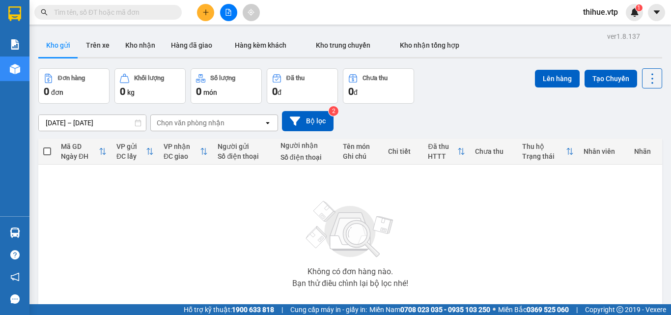
click at [62, 44] on button "Kho gửi" at bounding box center [58, 45] width 40 height 24
click at [71, 44] on button "Kho gửi" at bounding box center [58, 45] width 40 height 24
click at [139, 44] on button "Kho nhận" at bounding box center [140, 45] width 46 height 24
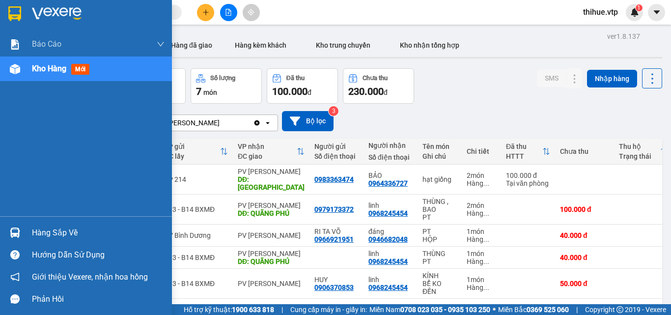
click at [12, 232] on img at bounding box center [15, 233] width 10 height 10
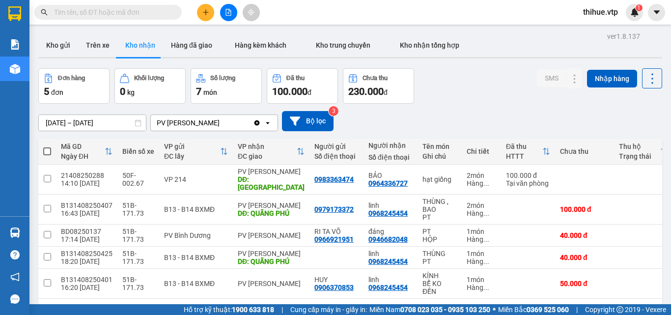
click at [526, 106] on section "Kết quả tìm kiếm ( 0 ) Bộ lọc No Data thihue.vtp 1 Báo cáo BC giao hàng (nhà xe…" at bounding box center [335, 157] width 671 height 315
click at [149, 46] on button "Kho nhận" at bounding box center [140, 45] width 46 height 24
click at [63, 45] on button "Kho gửi" at bounding box center [58, 45] width 40 height 24
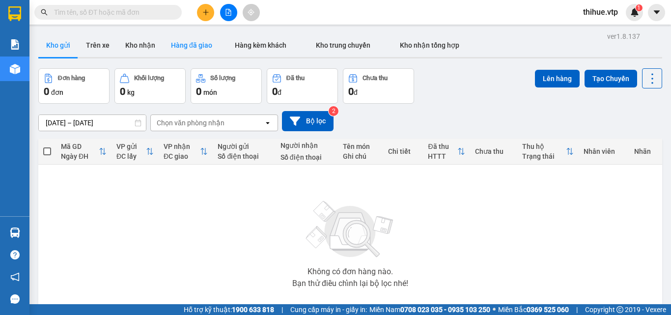
click at [199, 45] on button "Hàng đã giao" at bounding box center [191, 45] width 57 height 24
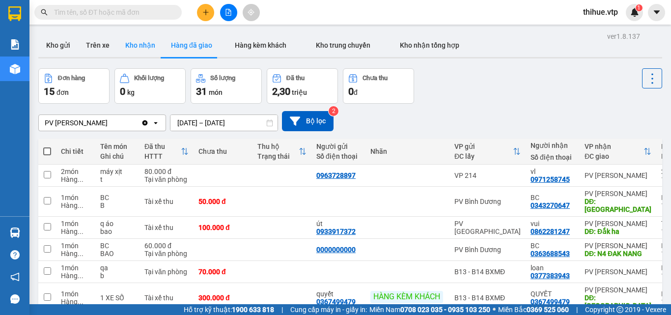
click at [142, 45] on button "Kho nhận" at bounding box center [140, 45] width 46 height 24
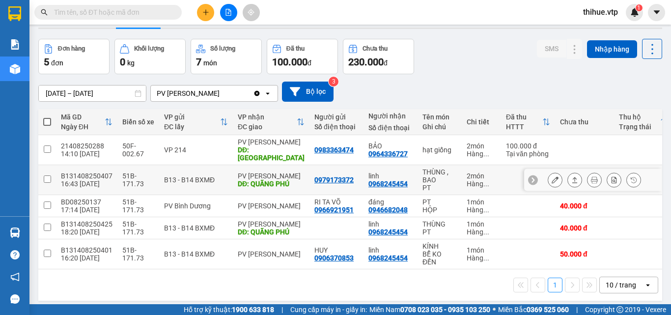
scroll to position [45, 0]
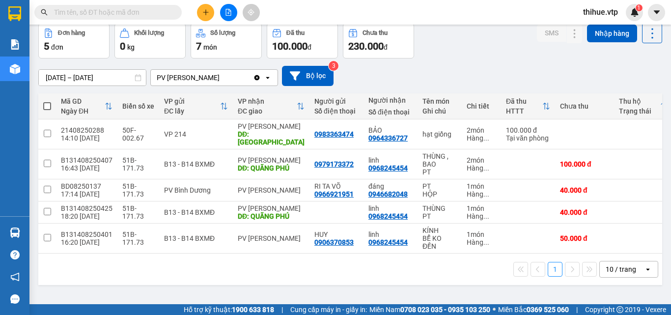
click at [660, 235] on main "ver 1.8.137 Kho gửi Trên xe Kho nhận Hàng đã giao Hàng kèm khách Kho trung chuy…" at bounding box center [335, 152] width 671 height 304
click at [296, 261] on div "1 10 / trang open" at bounding box center [350, 269] width 616 height 17
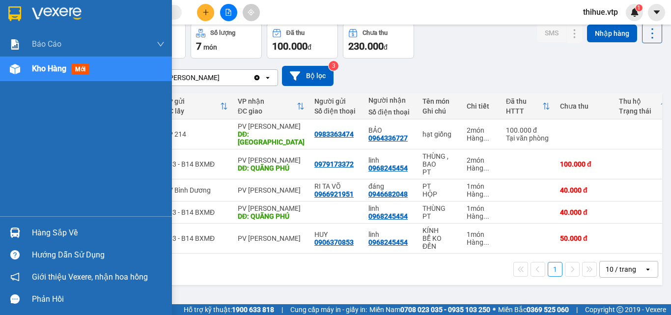
click at [14, 234] on img at bounding box center [15, 233] width 10 height 10
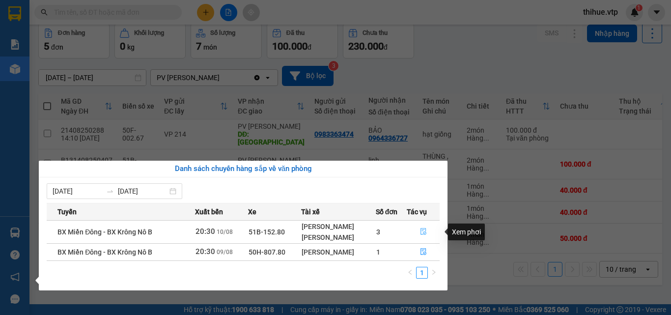
click at [423, 232] on icon "file-done" at bounding box center [423, 231] width 7 height 7
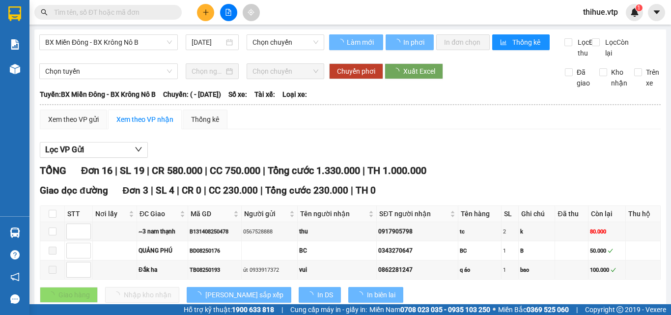
type input "[DATE]"
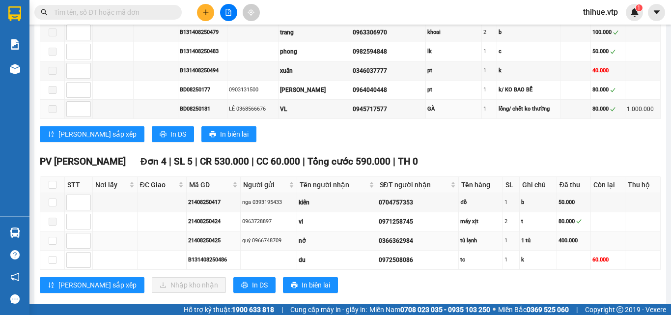
scroll to position [434, 0]
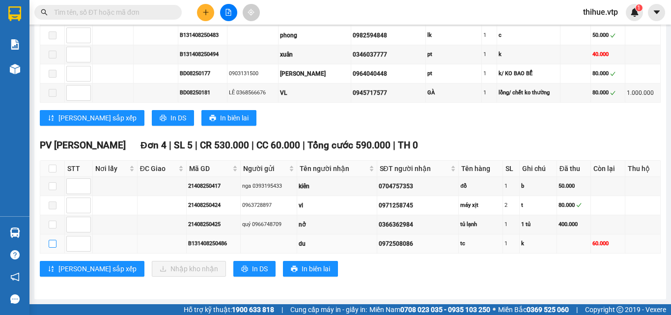
click at [51, 243] on input "checkbox" at bounding box center [53, 244] width 8 height 8
checkbox input "true"
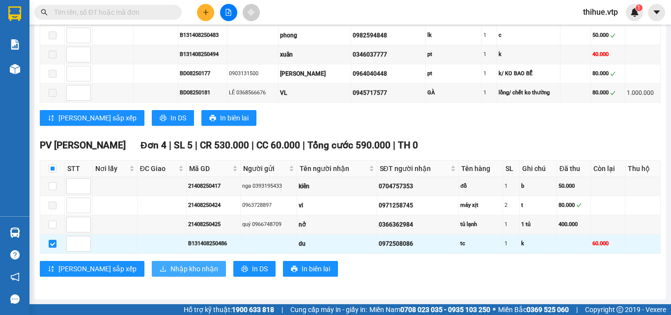
click at [171, 270] on span "Nhập kho nhận" at bounding box center [195, 268] width 48 height 11
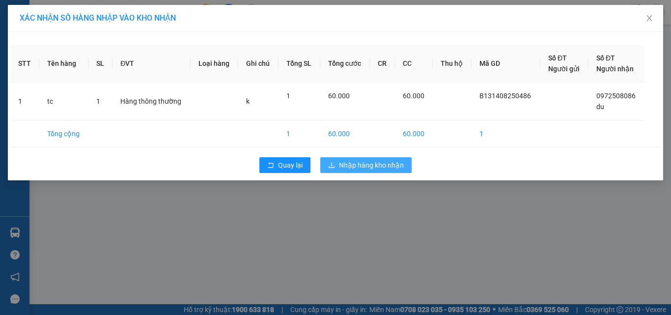
click at [375, 163] on span "Nhập hàng kho nhận" at bounding box center [371, 165] width 65 height 11
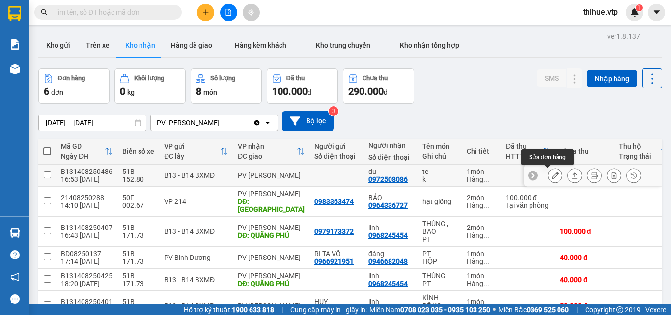
click at [552, 175] on icon at bounding box center [555, 175] width 7 height 7
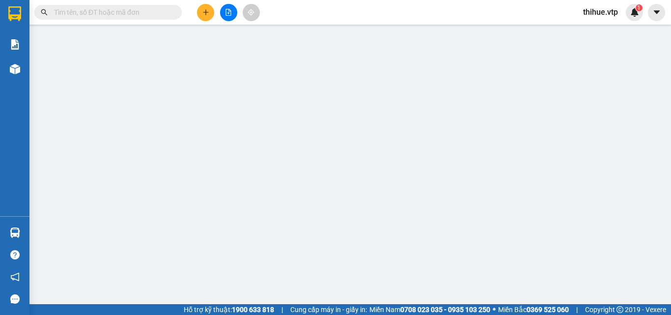
type input "0972508086"
type input "du"
type input "60.000"
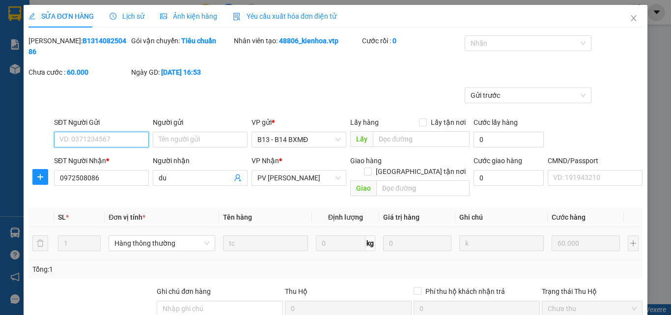
type input "3.000"
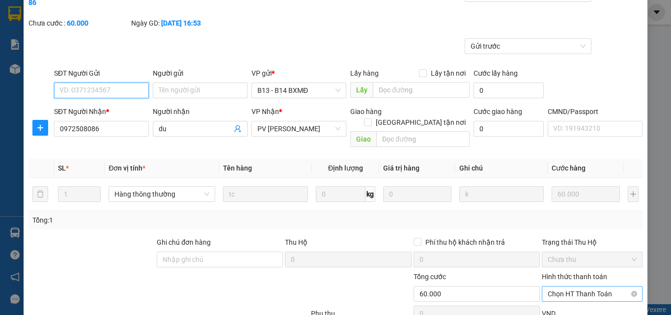
click at [590, 287] on span "Chọn HT Thanh Toán" at bounding box center [592, 294] width 89 height 15
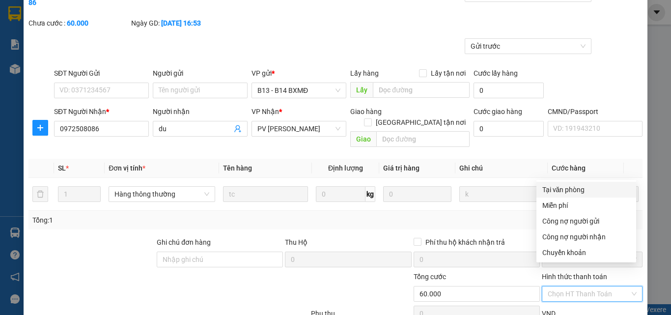
click at [564, 190] on div "Tại văn phòng" at bounding box center [587, 189] width 88 height 11
type input "0"
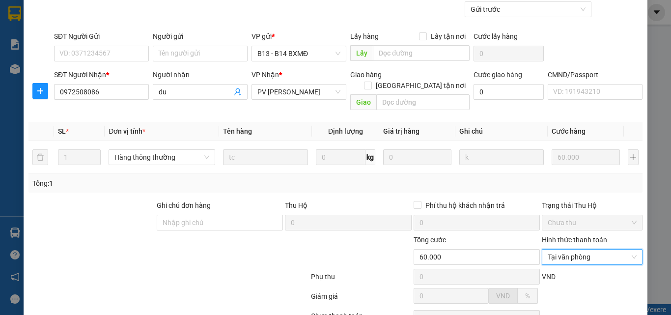
scroll to position [150, 0]
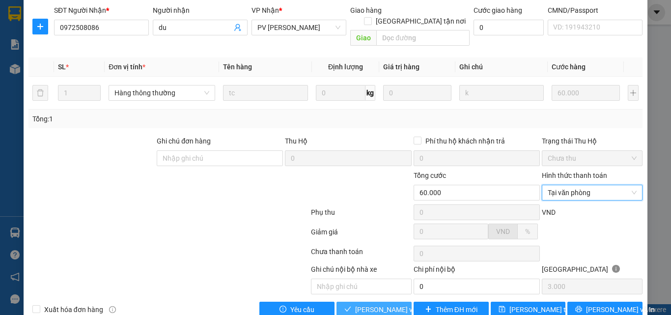
click at [375, 304] on span "[PERSON_NAME] và Giao hàng" at bounding box center [402, 309] width 94 height 11
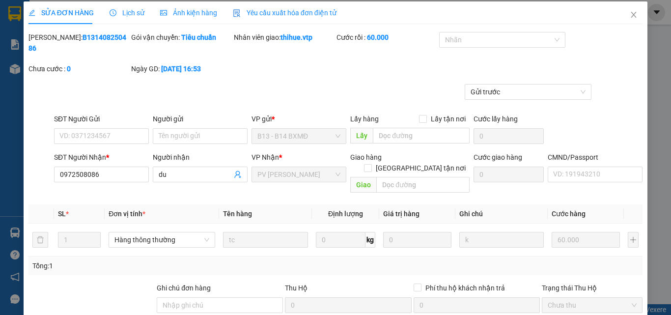
scroll to position [3, 0]
click at [630, 15] on icon "close" at bounding box center [634, 15] width 8 height 8
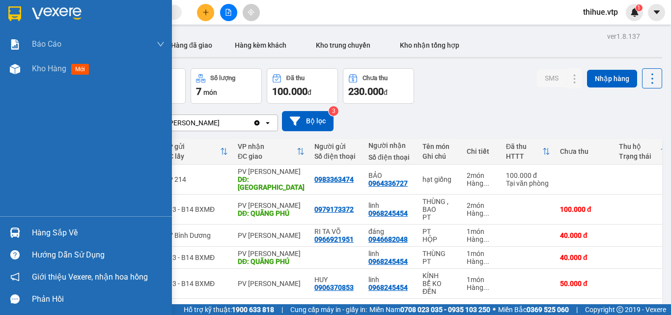
click at [14, 232] on img at bounding box center [15, 233] width 10 height 10
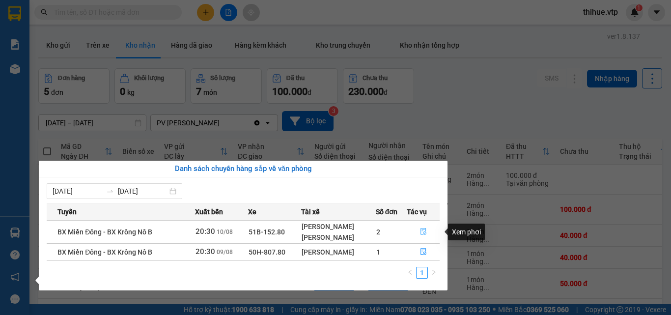
click at [427, 232] on icon "file-done" at bounding box center [423, 231] width 7 height 7
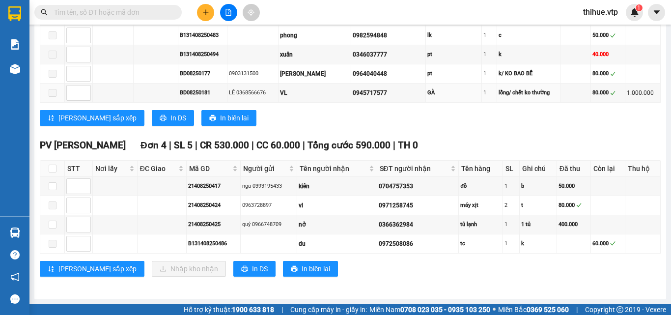
scroll to position [434, 0]
click at [52, 223] on input "checkbox" at bounding box center [53, 225] width 8 height 8
checkbox input "true"
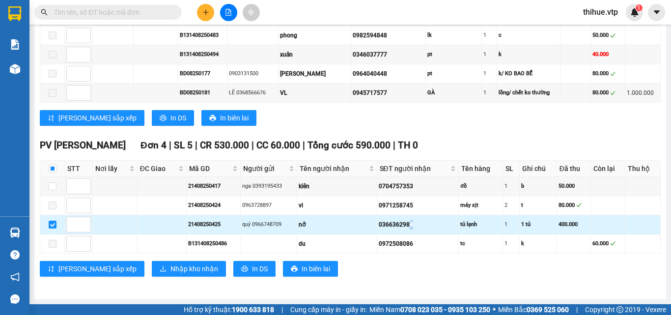
click at [409, 222] on div "0366362984" at bounding box center [418, 224] width 79 height 9
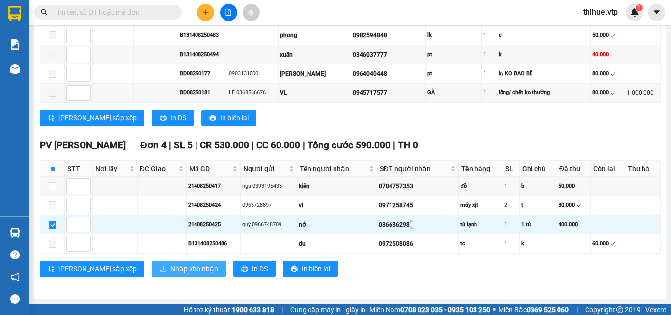
click at [171, 268] on span "Nhập kho nhận" at bounding box center [195, 268] width 48 height 11
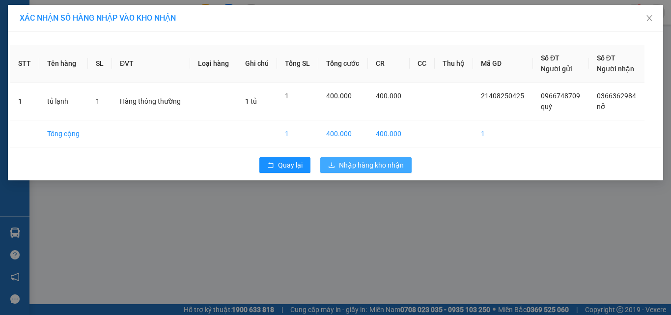
click at [367, 167] on span "Nhập hàng kho nhận" at bounding box center [371, 165] width 65 height 11
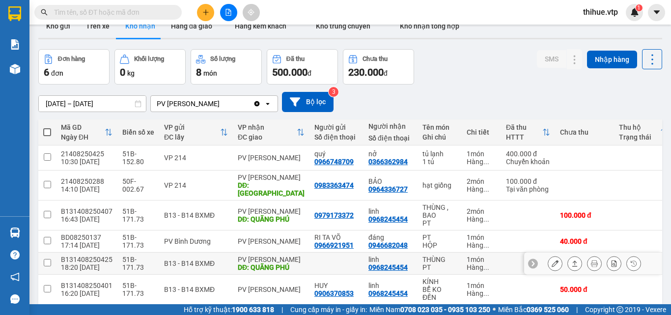
scroll to position [48, 0]
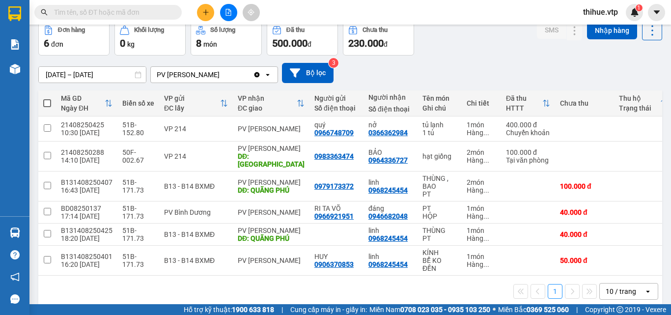
click at [658, 269] on div "ver 1.8.137 Kho gửi Trên xe Kho nhận Hàng đã giao Hàng kèm khách Kho trung chuy…" at bounding box center [350, 146] width 632 height 330
click at [402, 133] on div "nở 0366362984" at bounding box center [391, 129] width 44 height 16
checkbox input "true"
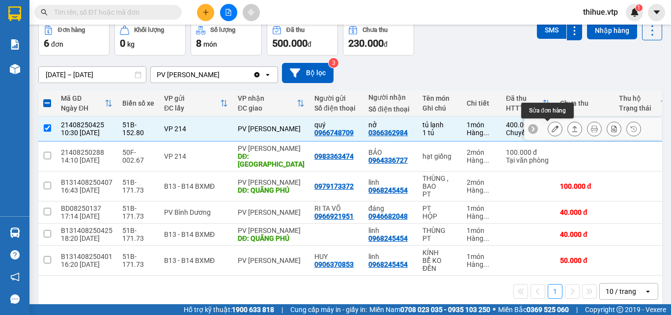
click at [552, 130] on icon at bounding box center [555, 128] width 7 height 7
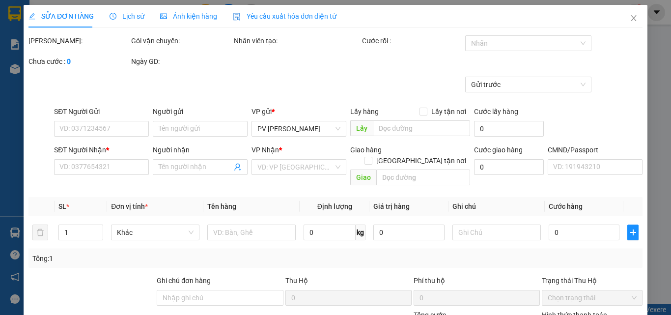
type input "0966748709"
type input "quý"
type input "0366362984"
type input "nở"
type input "400.000"
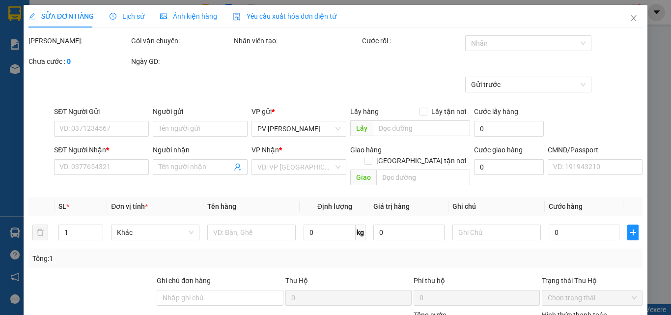
type input "đã ck bidv 400k lúc 10h30p ngày 10/8"
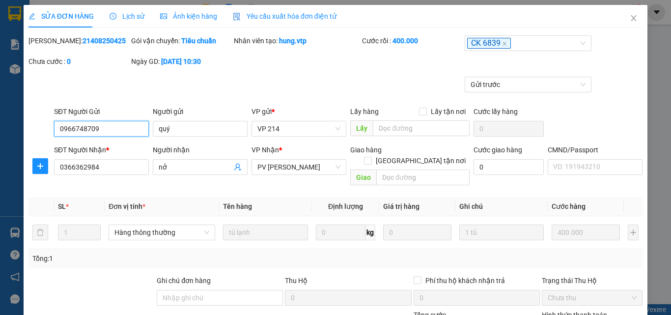
type input "20.000"
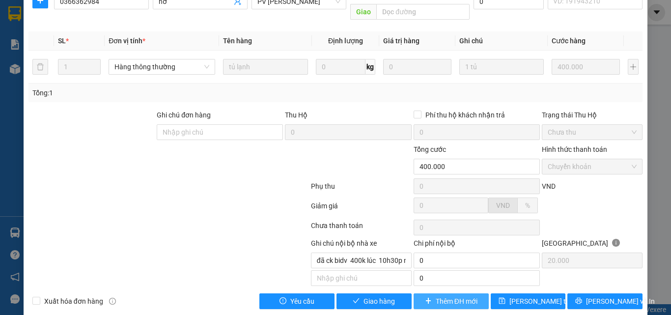
scroll to position [168, 0]
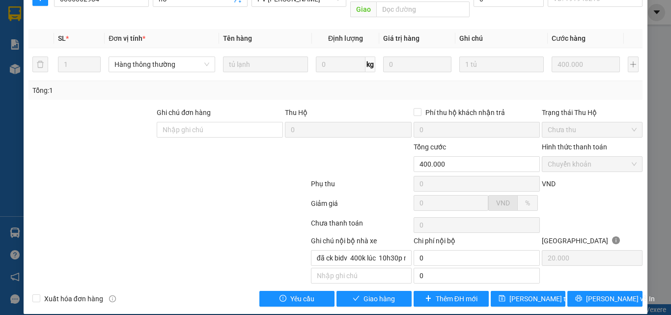
click at [558, 143] on label "Hình thức thanh toán" at bounding box center [574, 147] width 65 height 8
click at [560, 143] on label "Hình thức thanh toán" at bounding box center [574, 147] width 65 height 8
click at [369, 293] on span "Giao hàng" at bounding box center [379, 298] width 31 height 11
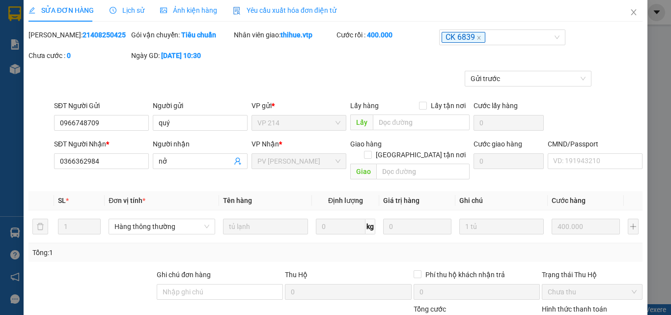
scroll to position [0, 0]
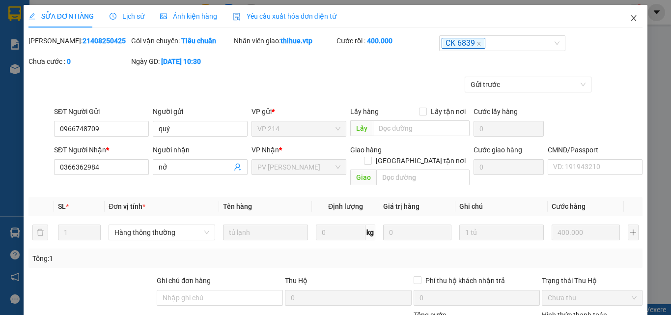
click at [630, 18] on icon "close" at bounding box center [634, 18] width 8 height 8
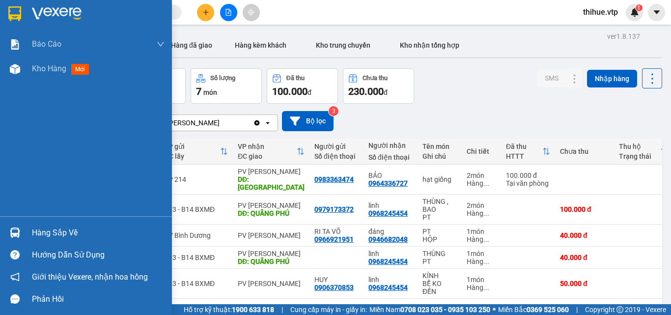
click at [14, 233] on img at bounding box center [15, 233] width 10 height 10
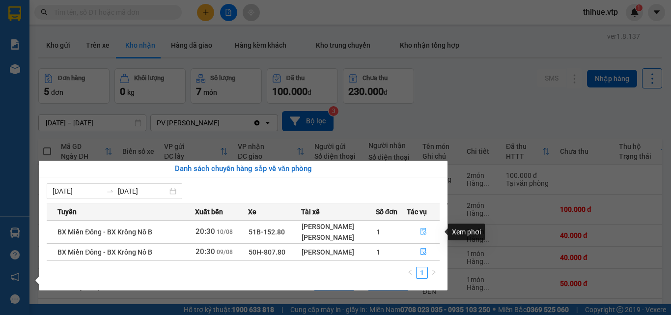
click at [425, 230] on icon "file-done" at bounding box center [424, 232] width 6 height 7
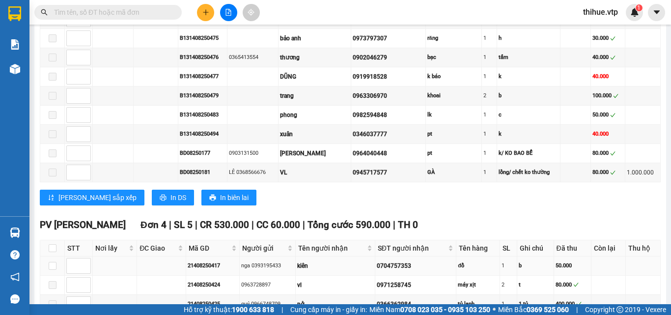
scroll to position [434, 0]
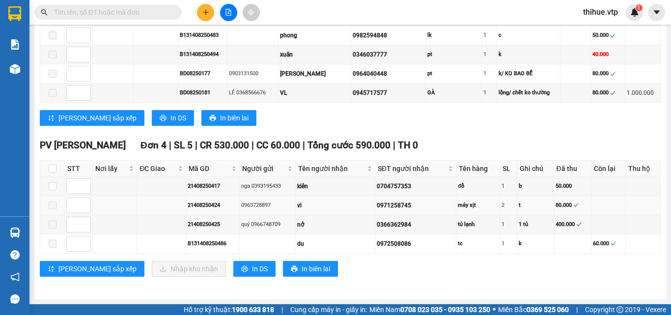
click at [397, 206] on div "0971258745" at bounding box center [416, 205] width 78 height 9
click at [208, 14] on icon "plus" at bounding box center [206, 12] width 7 height 7
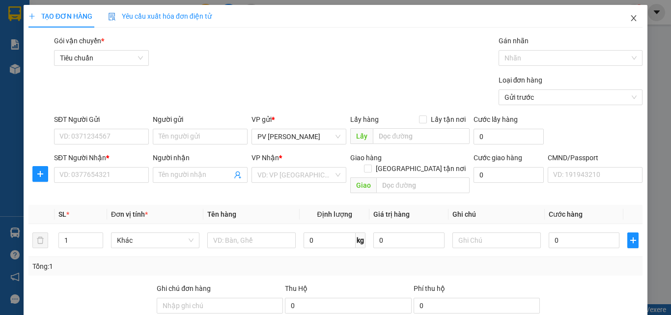
click at [630, 19] on icon "close" at bounding box center [634, 18] width 8 height 8
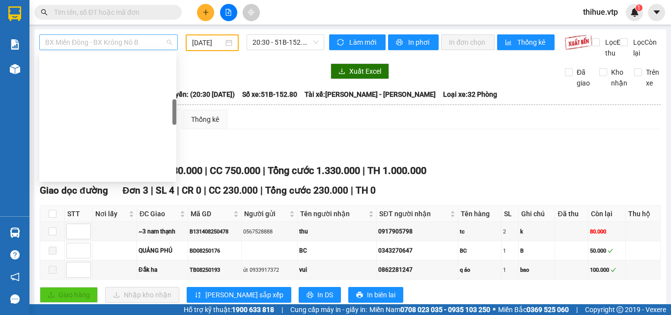
click at [76, 36] on span "BX Miền Đông - BX Krông Nô B" at bounding box center [108, 42] width 127 height 15
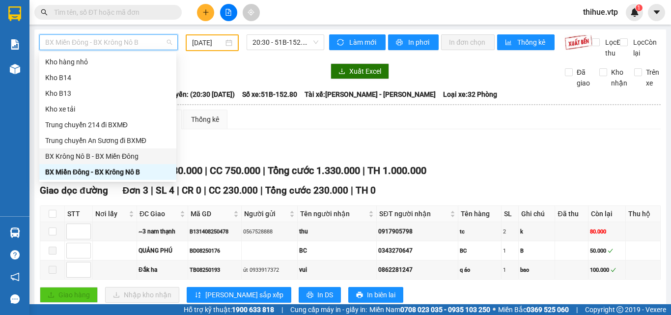
click at [80, 156] on div "BX Krông Nô B - BX Miền Đông" at bounding box center [107, 156] width 125 height 11
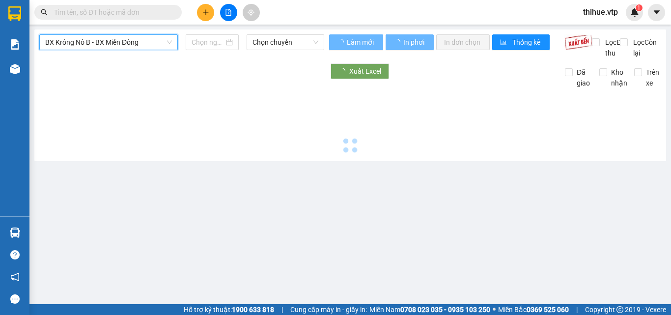
type input "[DATE]"
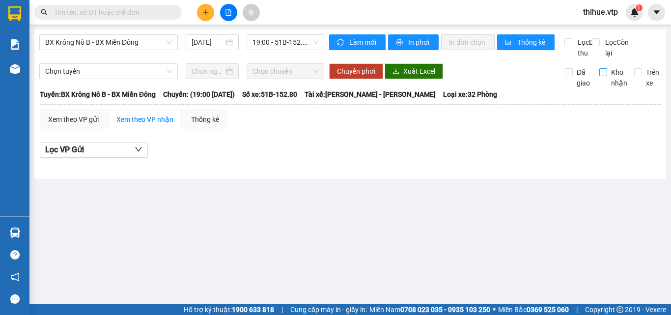
click at [602, 76] on input "Kho nhận" at bounding box center [604, 72] width 8 height 8
checkbox input "true"
click at [567, 76] on input "Đã giao" at bounding box center [569, 72] width 8 height 8
click at [568, 76] on input "Đã giao" at bounding box center [569, 72] width 8 height 8
checkbox input "false"
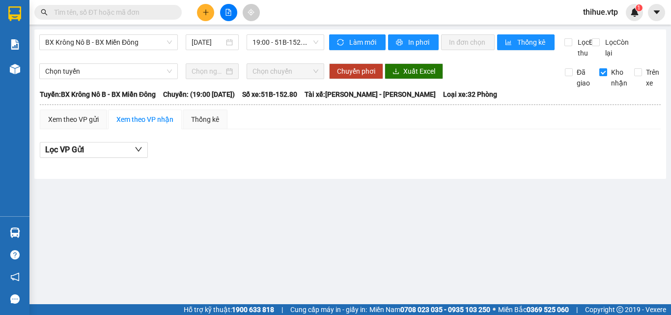
click at [605, 76] on input "Kho nhận" at bounding box center [604, 72] width 8 height 8
checkbox input "false"
click at [151, 8] on input "text" at bounding box center [112, 12] width 116 height 11
click at [207, 13] on icon "plus" at bounding box center [206, 12] width 7 height 7
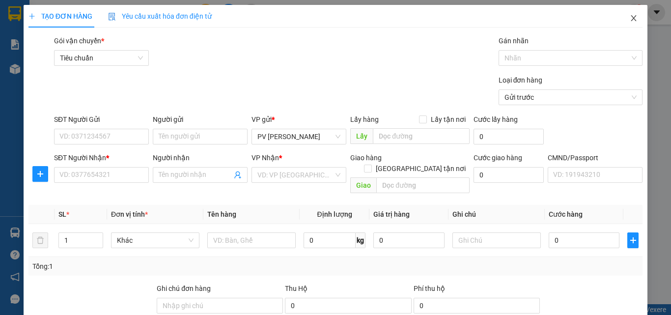
click at [630, 15] on icon "close" at bounding box center [634, 18] width 8 height 8
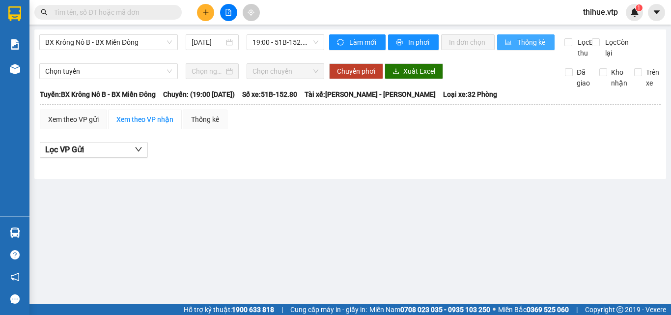
click at [546, 39] on span "Thống kê" at bounding box center [532, 42] width 29 height 11
